Goal: Task Accomplishment & Management: Manage account settings

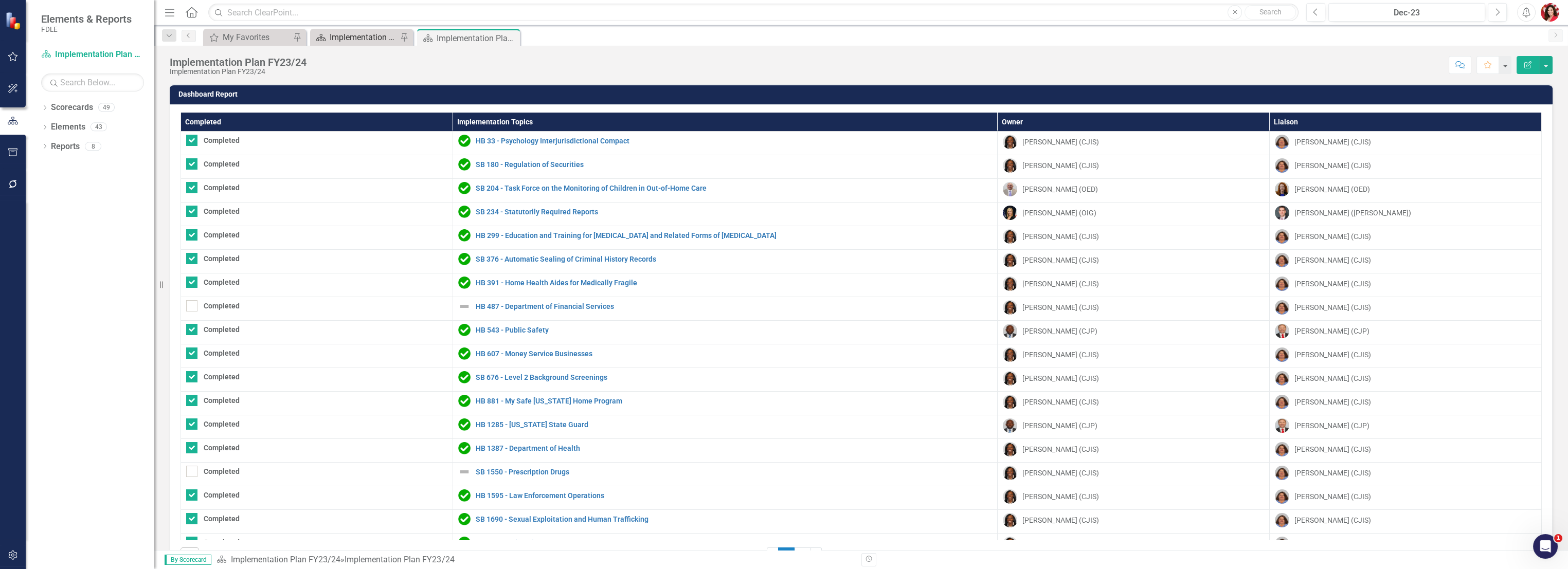
click at [367, 33] on div "Implementation Plan FY25/26" at bounding box center [364, 37] width 68 height 13
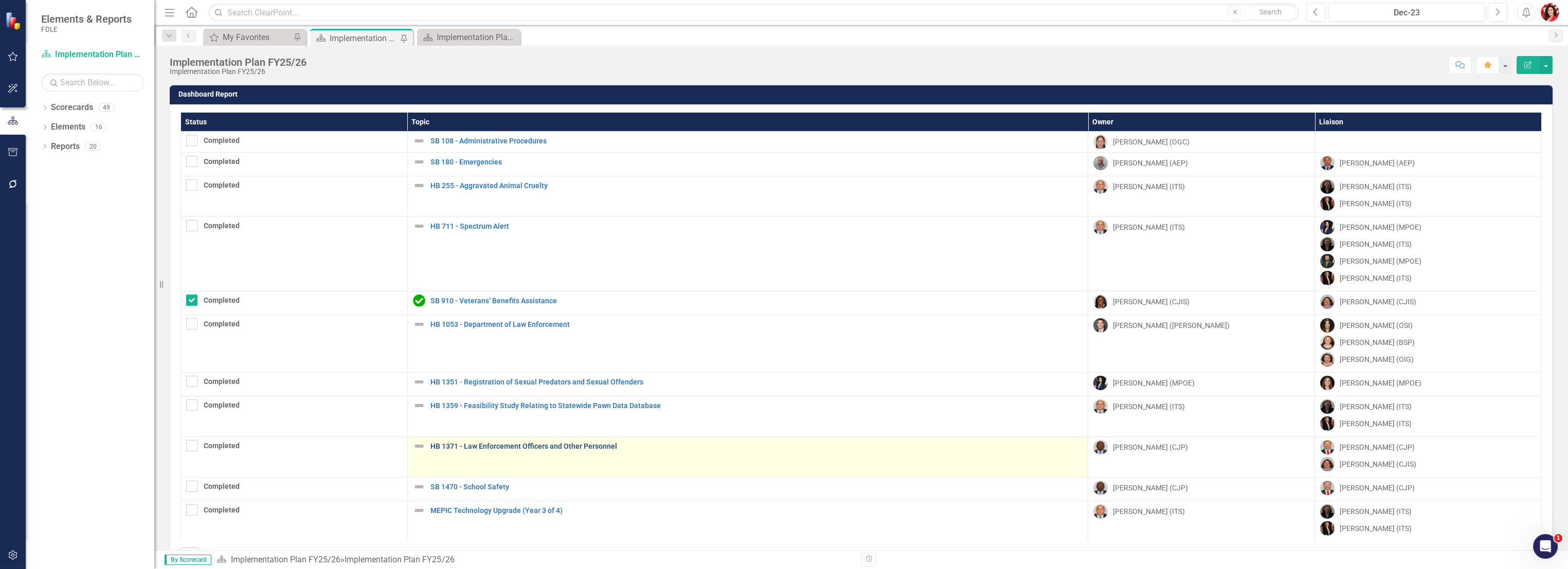
click at [601, 446] on link "HB 1371 - Law Enforcement Officers and Other Personnel" at bounding box center [757, 446] width 653 height 8
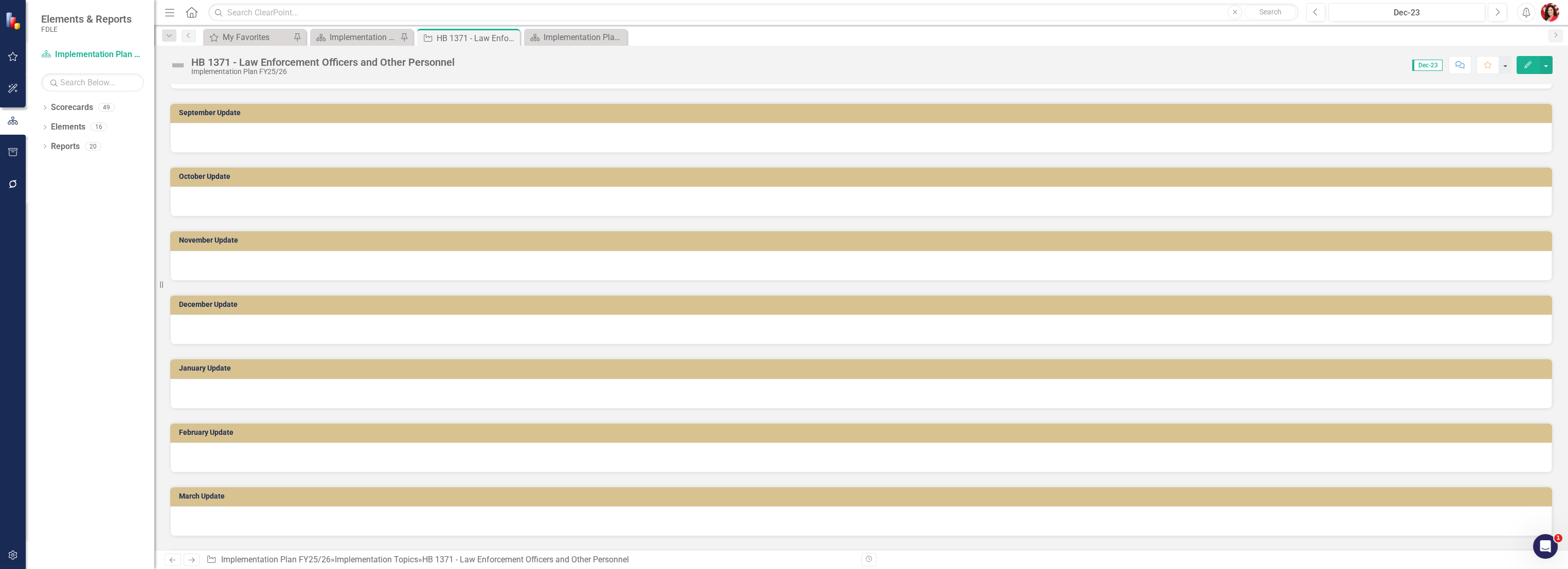
scroll to position [855, 0]
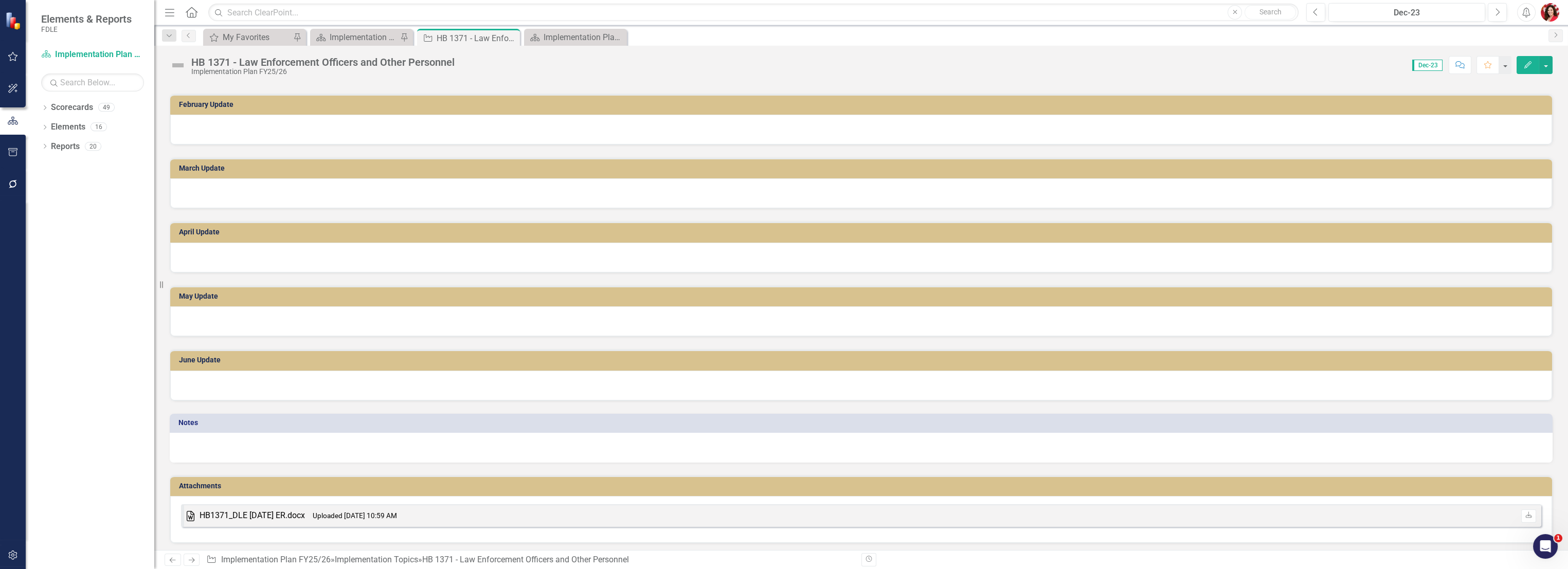
click at [529, 533] on div "Word HB1371_DLE [DATE] ER.docx Uploaded [DATE] 10:59 AM Download" at bounding box center [861, 519] width 1382 height 47
click at [530, 534] on div "Word HB1371_DLE [DATE] ER.docx Uploaded [DATE] 10:59 AM Download" at bounding box center [861, 519] width 1382 height 47
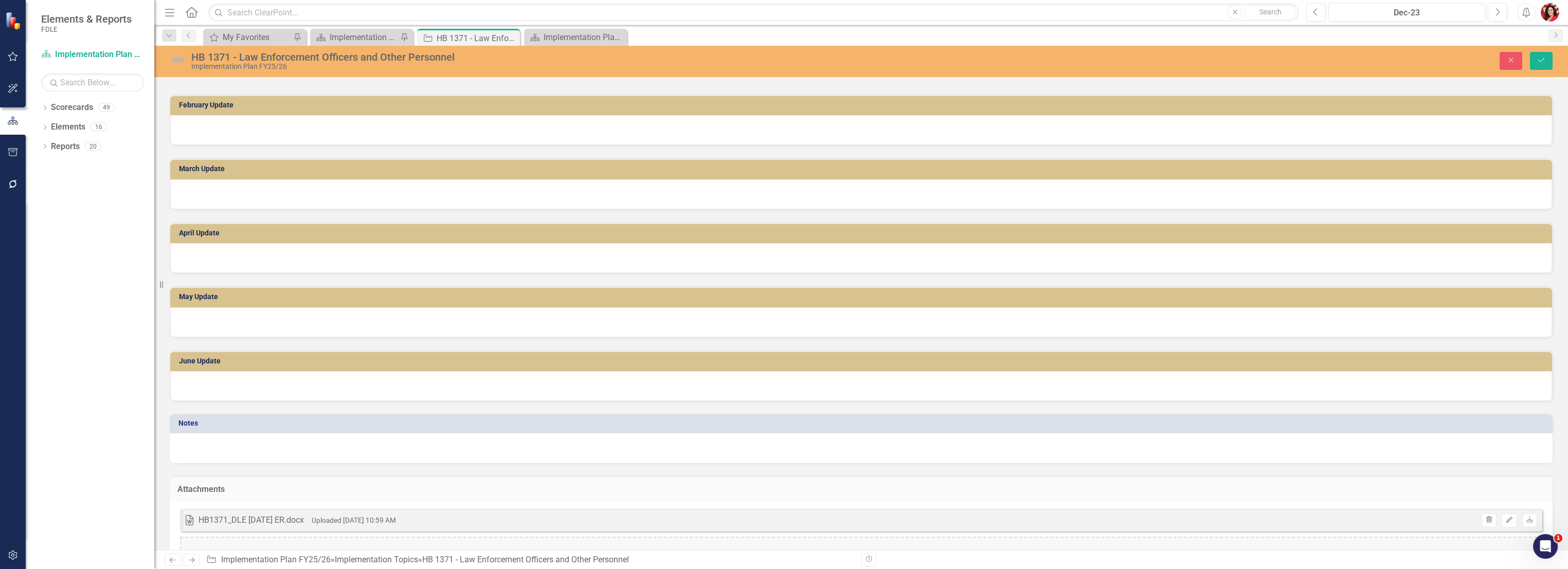
click at [1481, 515] on button "Trash" at bounding box center [1489, 519] width 15 height 13
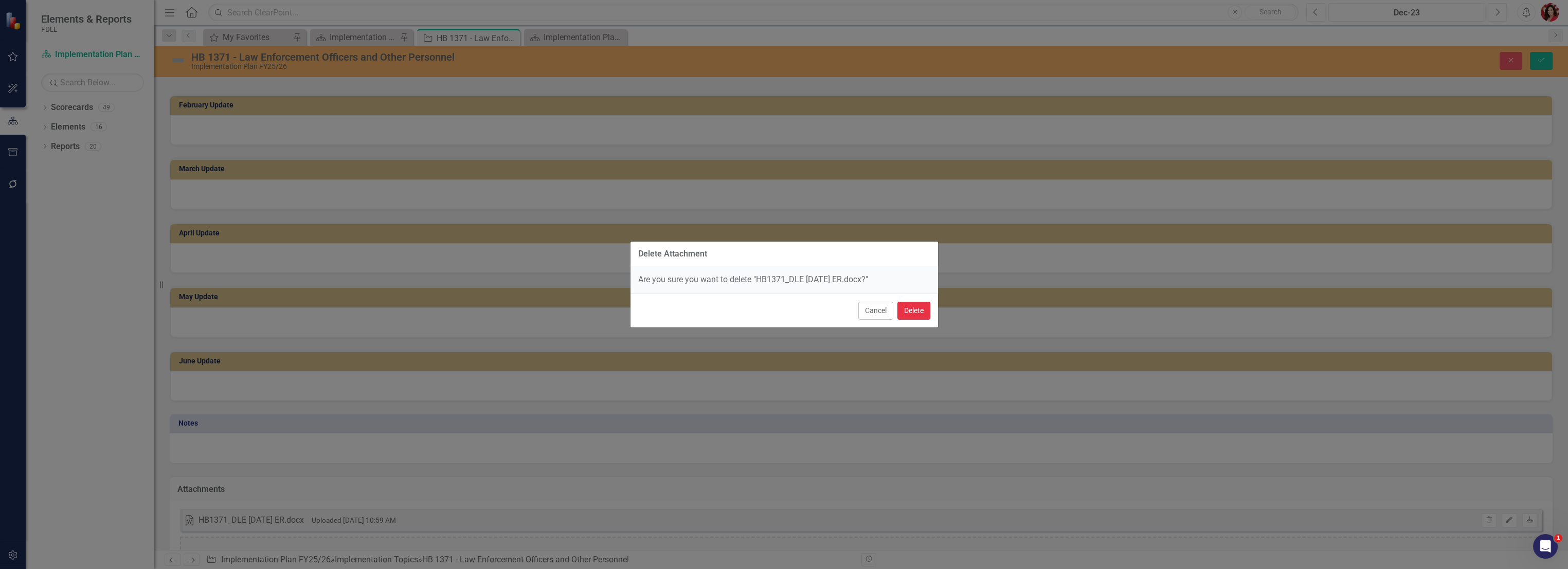
click at [898, 311] on button "Delete" at bounding box center [913, 310] width 33 height 18
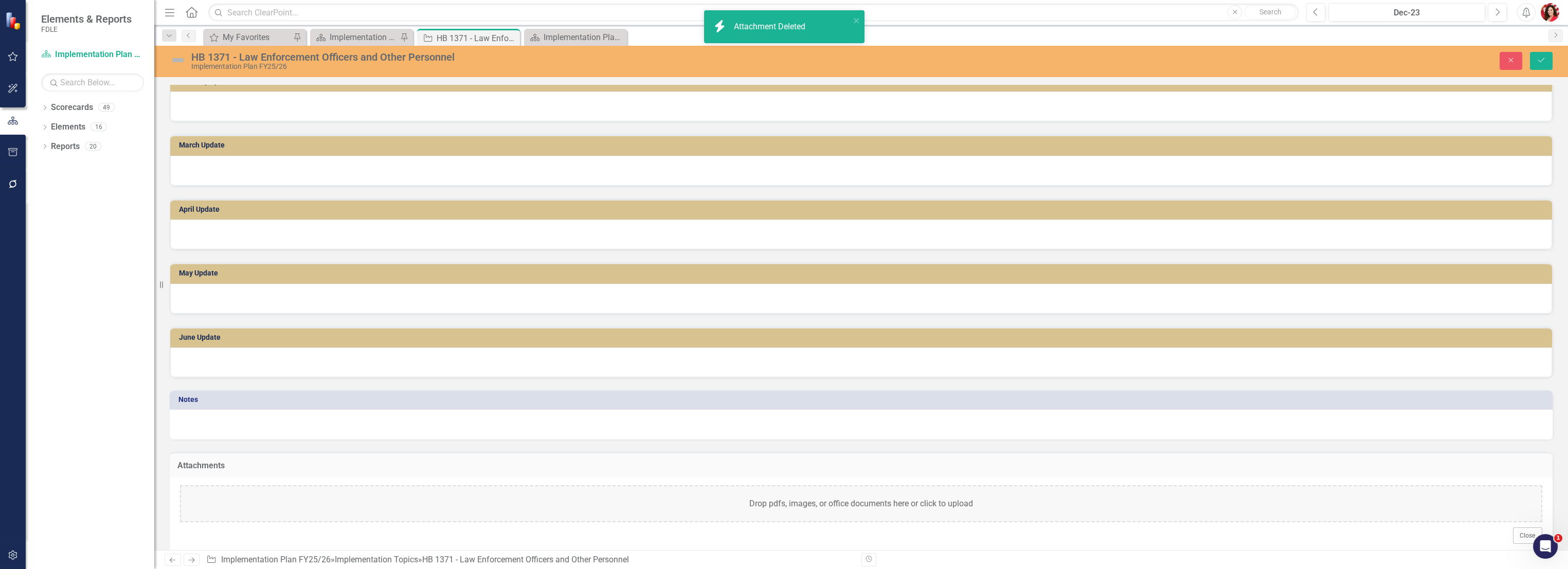
scroll to position [890, 0]
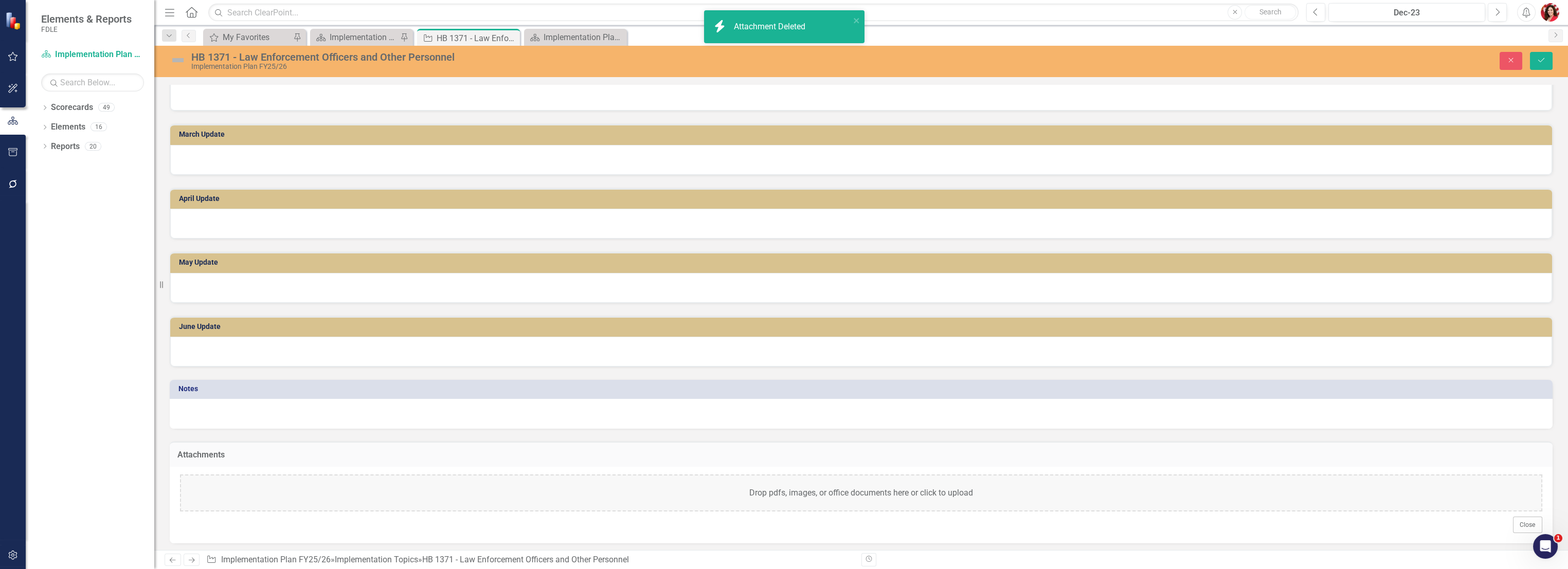
click at [898, 476] on div "Drop pdfs, images, or office documents here or click to upload" at bounding box center [861, 493] width 1362 height 37
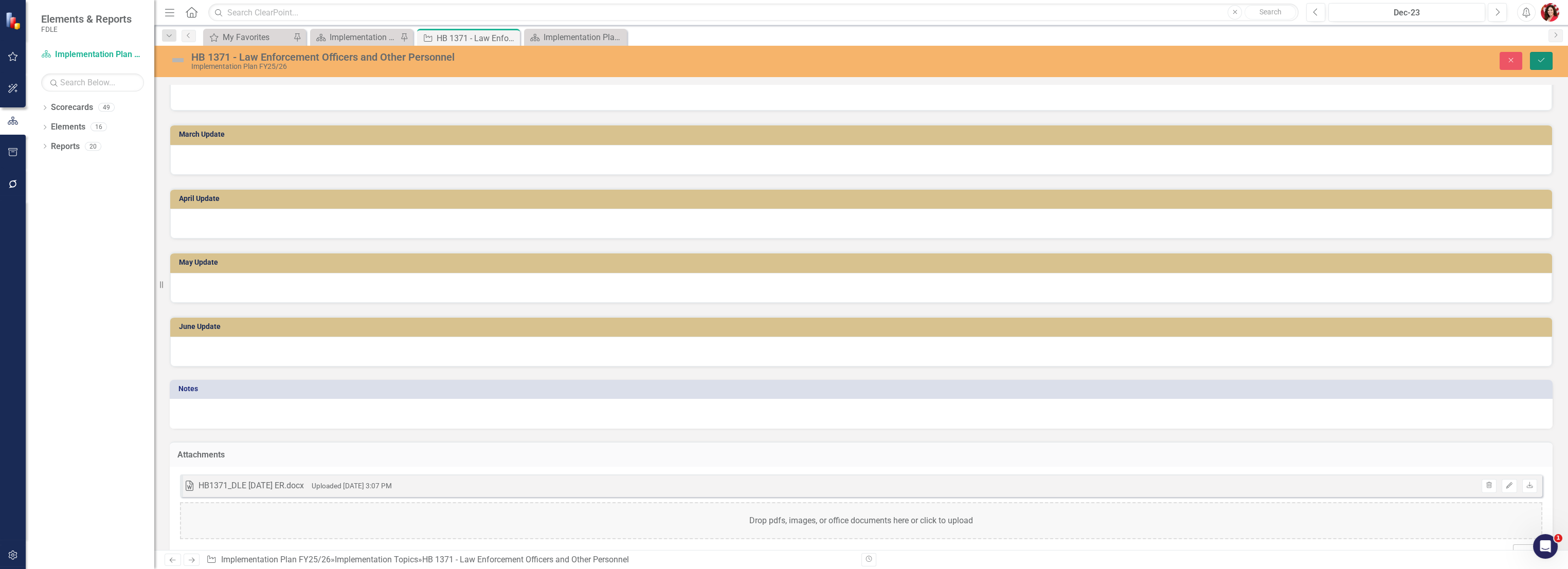
click at [1538, 61] on icon "Save" at bounding box center [1541, 60] width 9 height 7
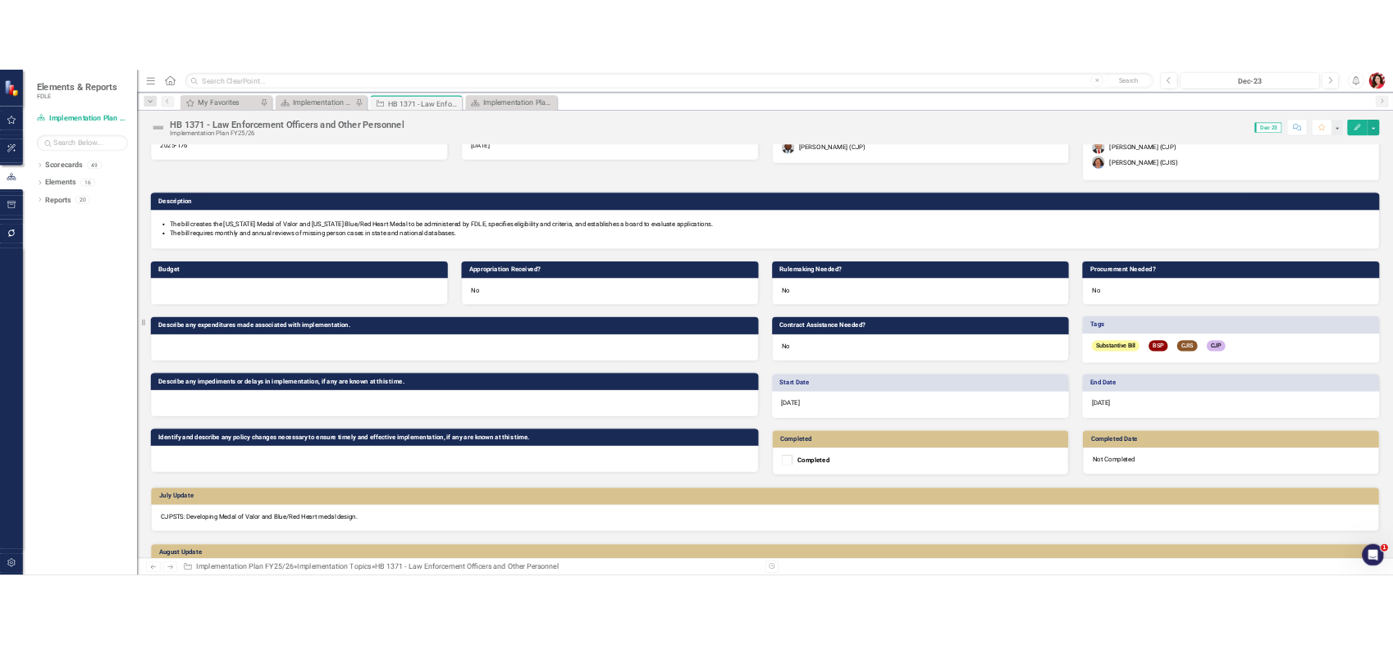
scroll to position [0, 0]
